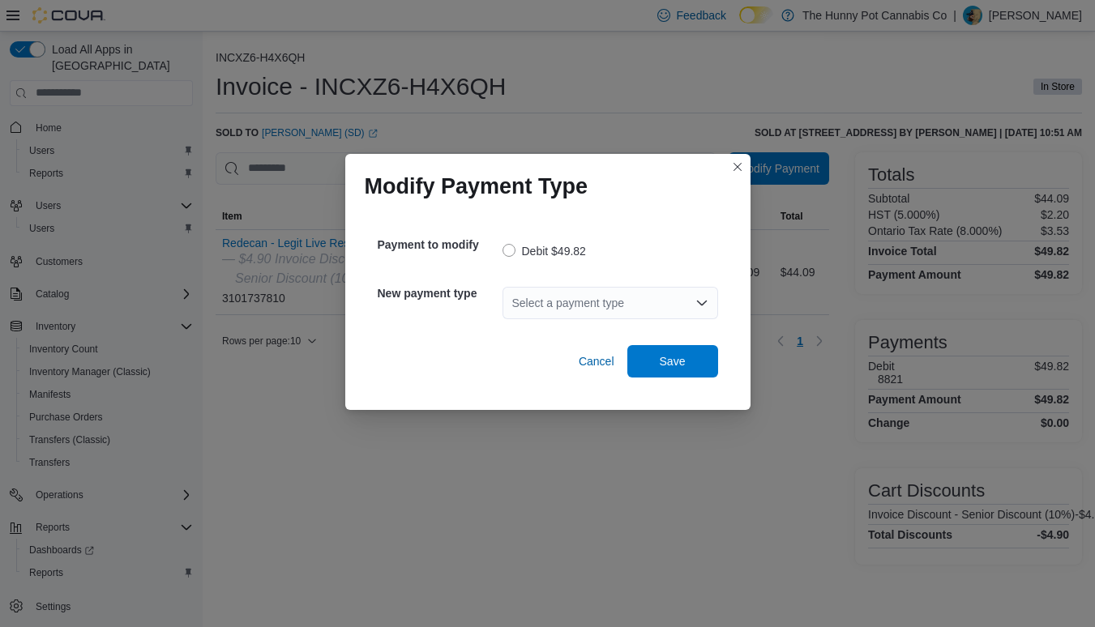
click at [605, 303] on div "Select a payment type" at bounding box center [610, 303] width 216 height 32
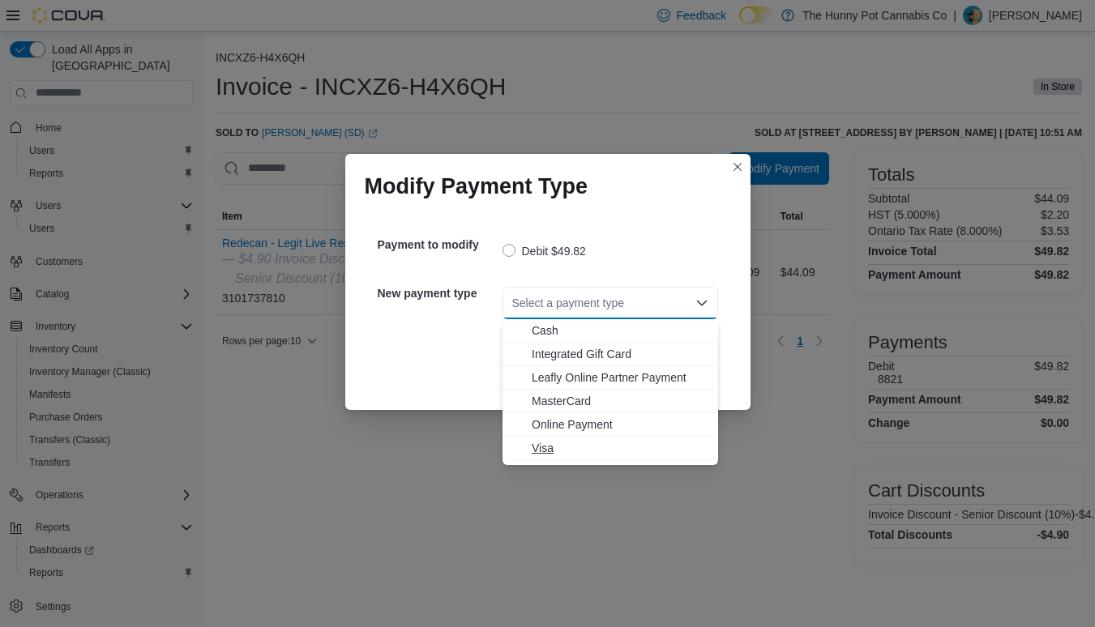
click at [545, 446] on span "Visa" at bounding box center [619, 448] width 177 height 16
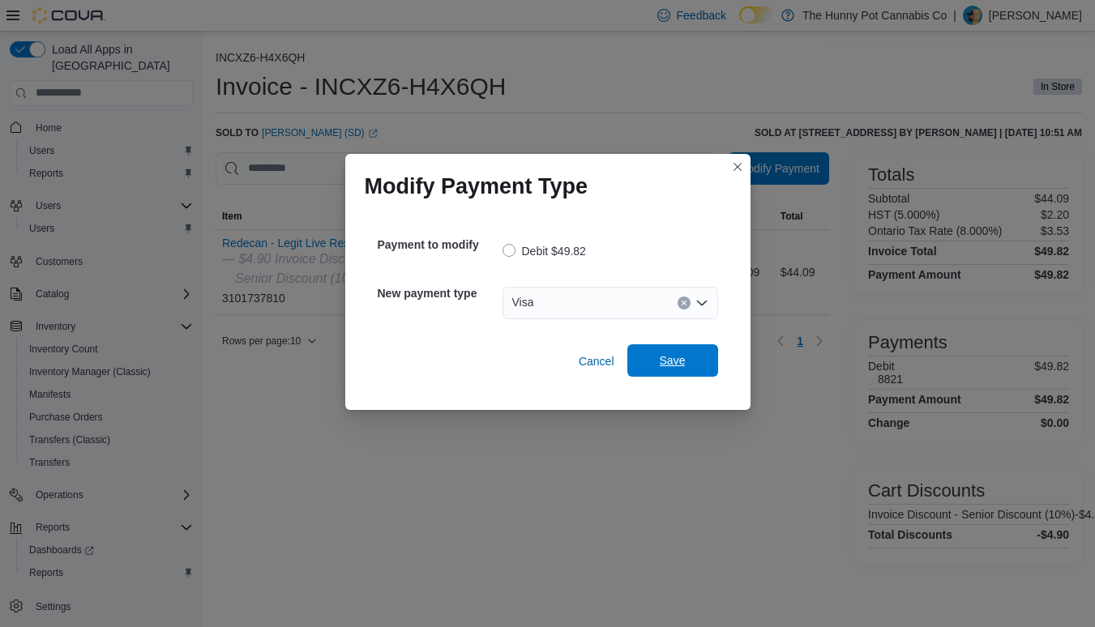
click at [680, 361] on span "Save" at bounding box center [672, 360] width 26 height 16
